Goal: Communication & Community: Participate in discussion

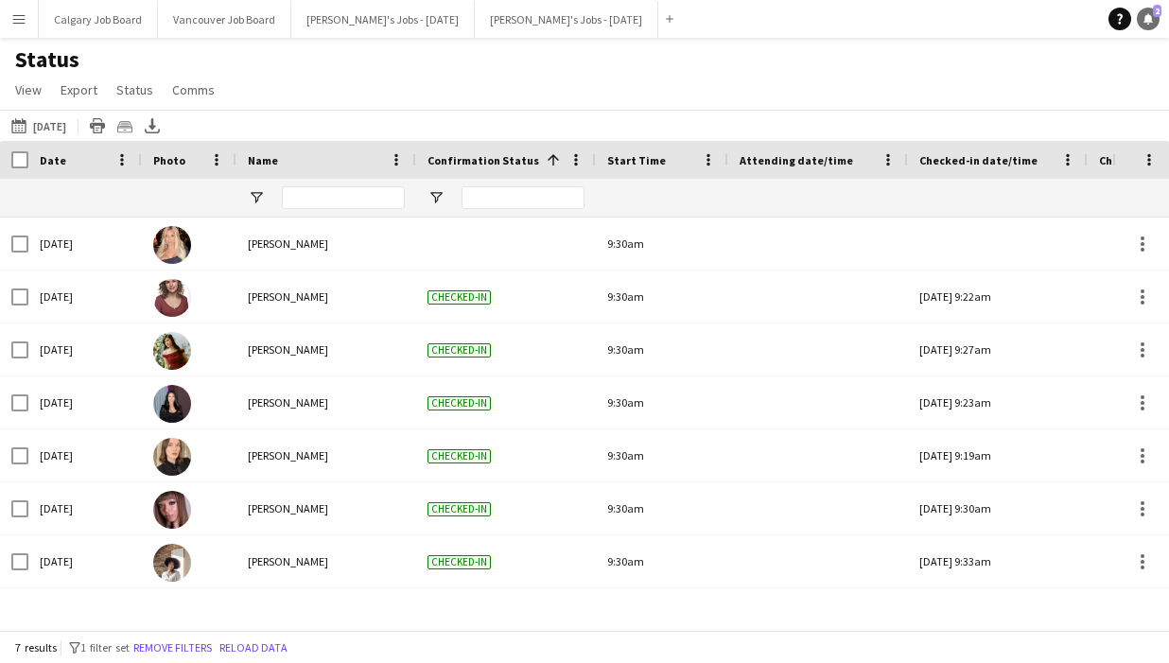
click at [1147, 12] on link "Notifications 2" at bounding box center [1148, 19] width 23 height 23
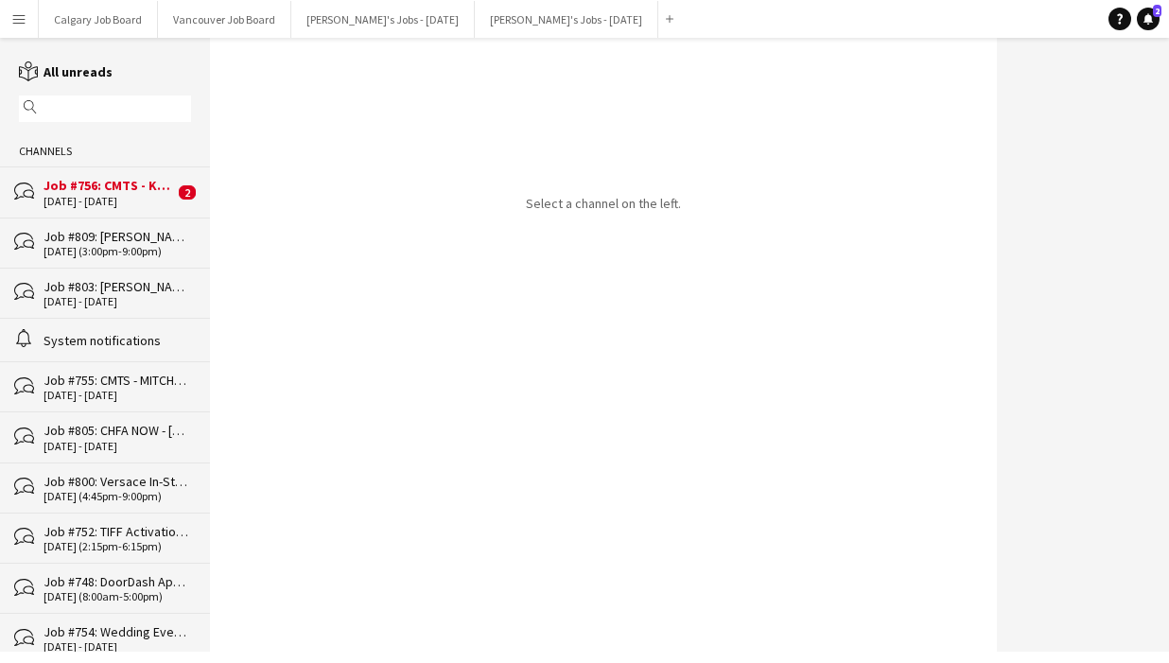
click at [138, 174] on div "bubbles Job #756: CMTS - KEYENCE - [GEOGRAPHIC_DATA] [DATE] - [DATE] 2" at bounding box center [105, 192] width 210 height 50
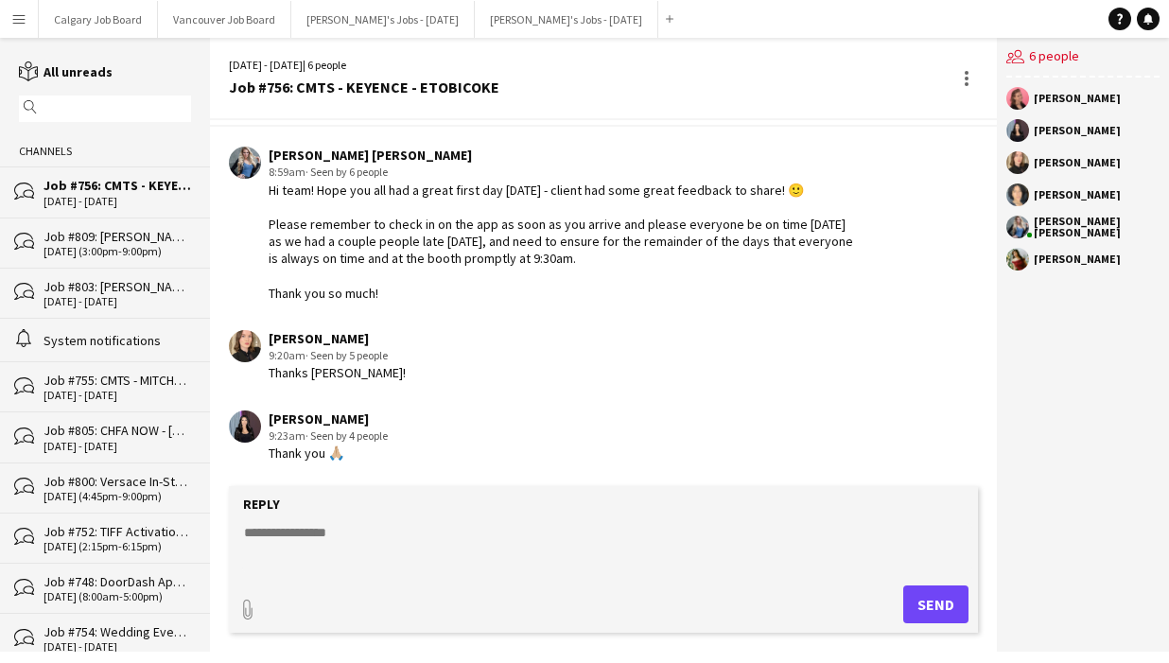
scroll to position [2494, 0]
click at [112, 239] on div "Job #809: [PERSON_NAME] Grand Opening Event - [GEOGRAPHIC_DATA]" at bounding box center [118, 236] width 148 height 17
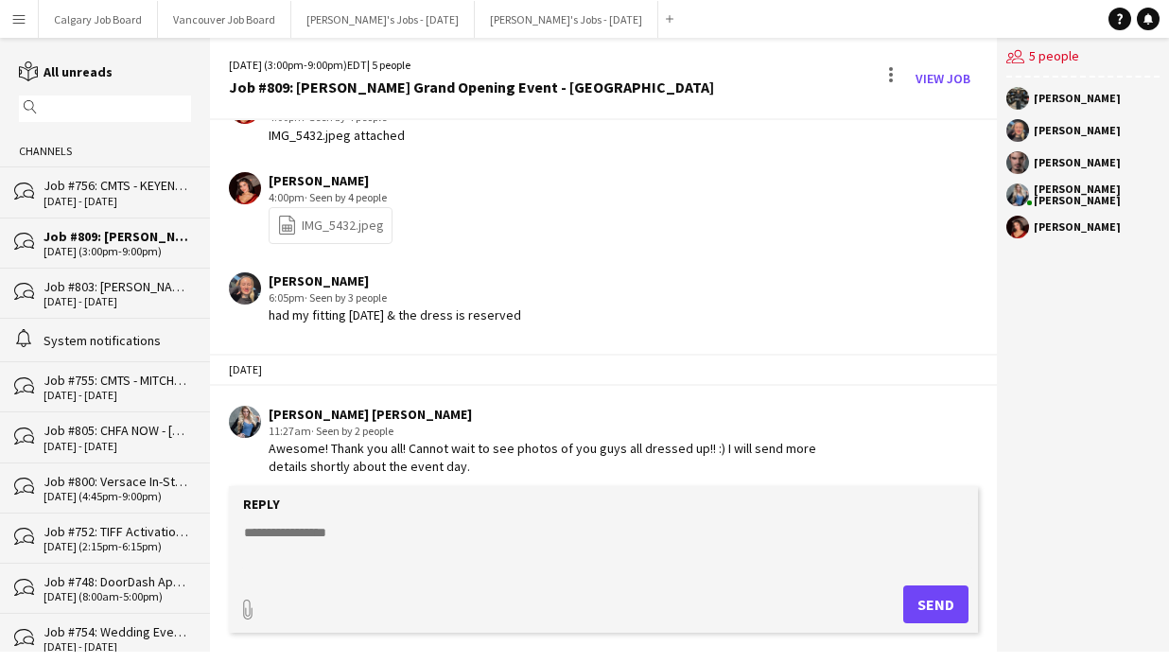
click at [123, 290] on div "Job #803: [PERSON_NAME] Samplings - [GEOGRAPHIC_DATA]" at bounding box center [118, 286] width 148 height 17
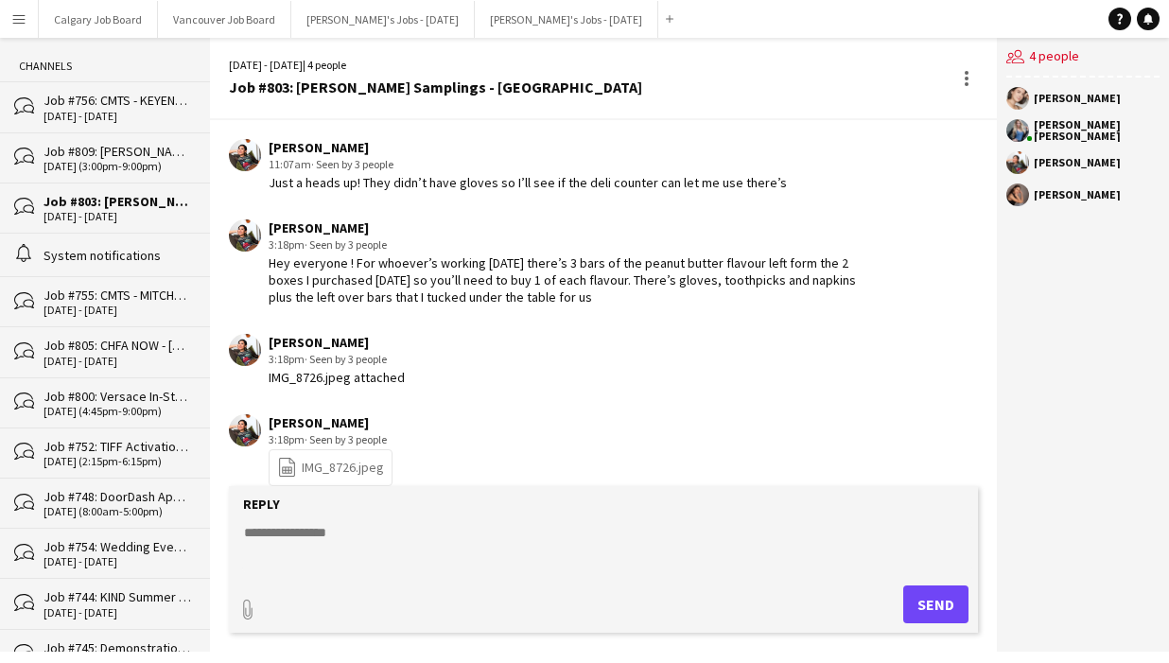
scroll to position [111, 0]
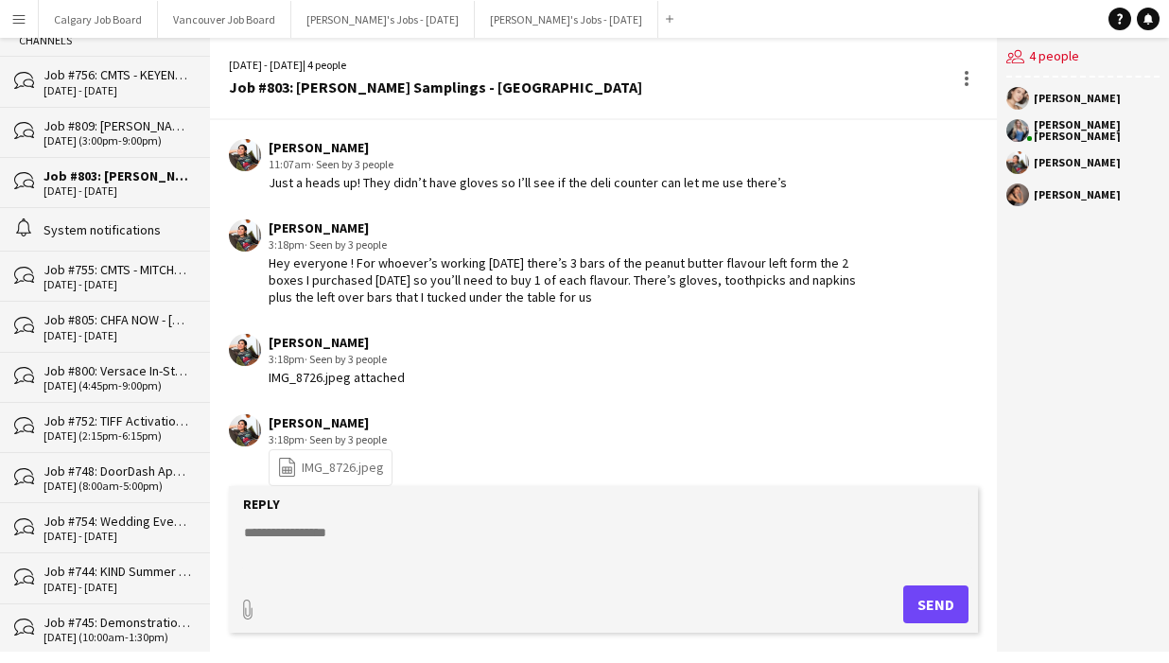
click at [141, 324] on div "Job #805: CHFA NOW - [GEOGRAPHIC_DATA]" at bounding box center [118, 319] width 148 height 17
